Goal: Information Seeking & Learning: Learn about a topic

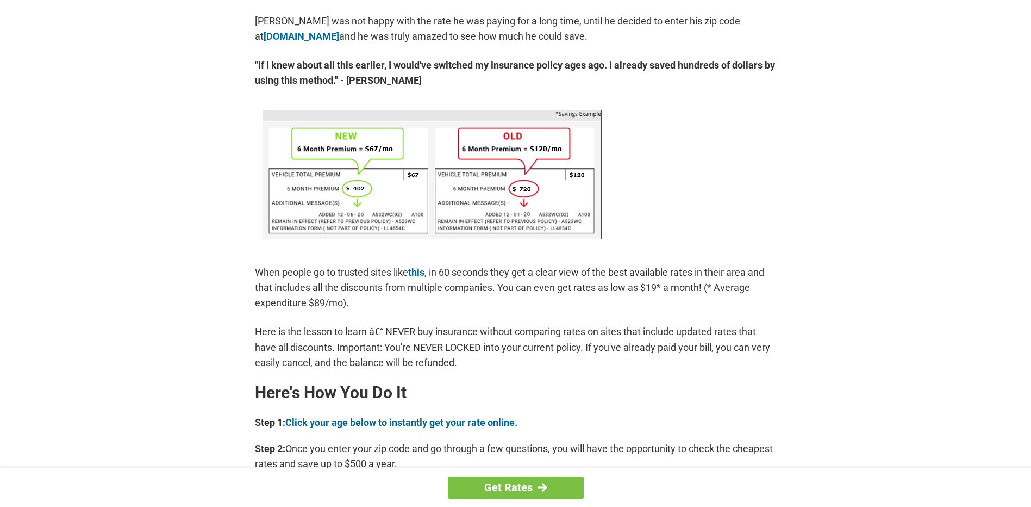
scroll to position [368, 0]
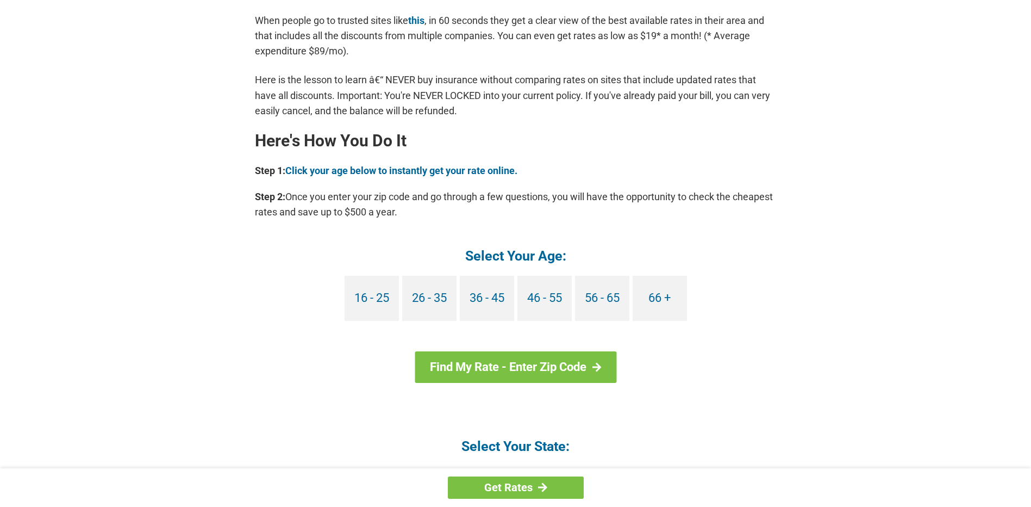
scroll to position [868, 0]
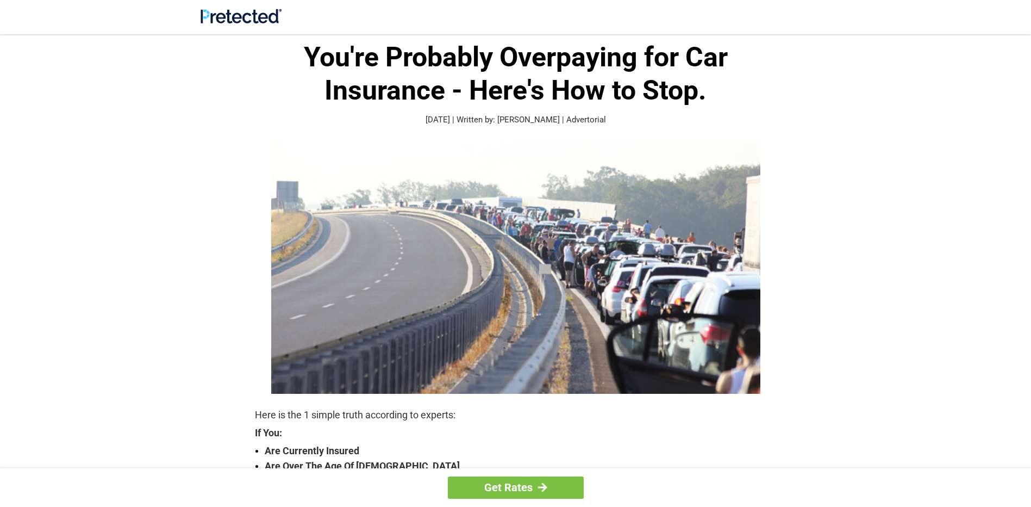
click at [564, 223] on img at bounding box center [515, 267] width 489 height 254
